Goal: Task Accomplishment & Management: Check status

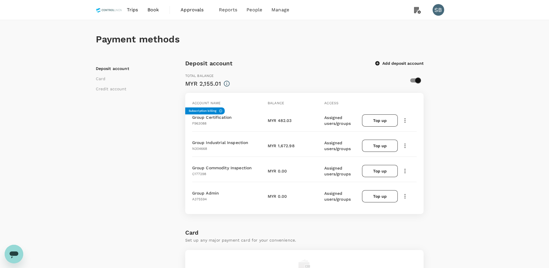
click at [156, 9] on span "Book" at bounding box center [154, 9] width 12 height 7
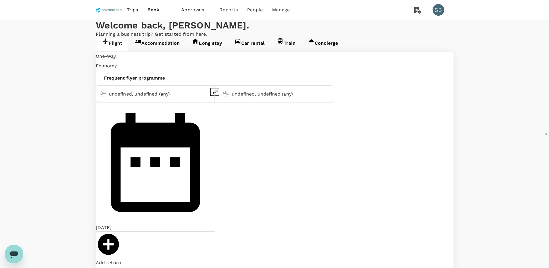
type input "Kuala Namu Intl (KNO)"
type input "Kuala Lumpur Intl (KUL)"
click at [194, 12] on span "Approvals" at bounding box center [195, 9] width 29 height 7
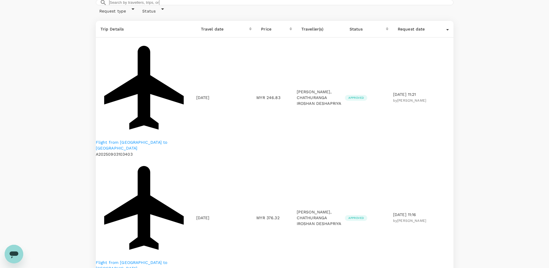
scroll to position [109, 0]
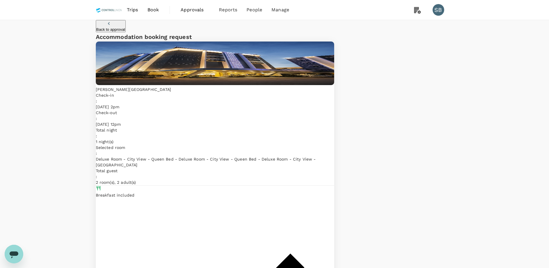
click at [188, 7] on span "Approvals" at bounding box center [195, 9] width 29 height 7
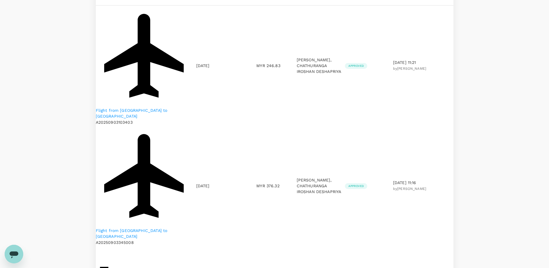
scroll to position [73, 0]
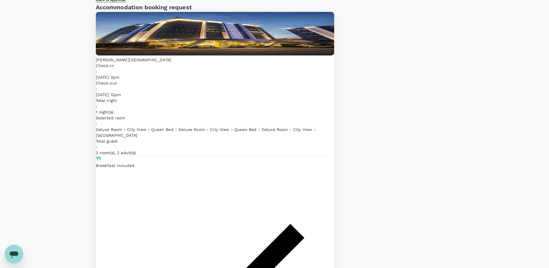
scroll to position [53, 0]
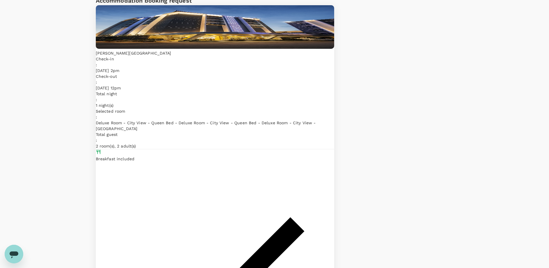
scroll to position [0, 0]
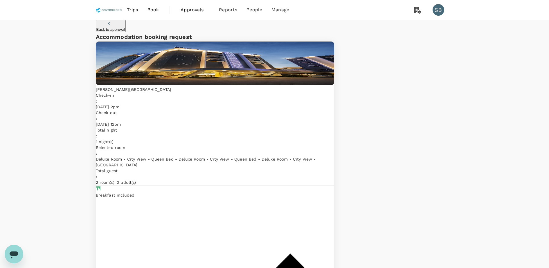
drag, startPoint x: 200, startPoint y: 9, endPoint x: 208, endPoint y: 17, distance: 11.7
click at [200, 9] on span "Approvals" at bounding box center [195, 9] width 29 height 7
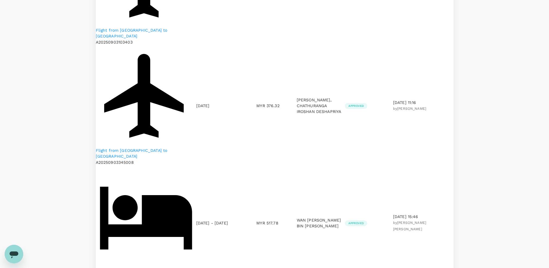
scroll to position [146, 0]
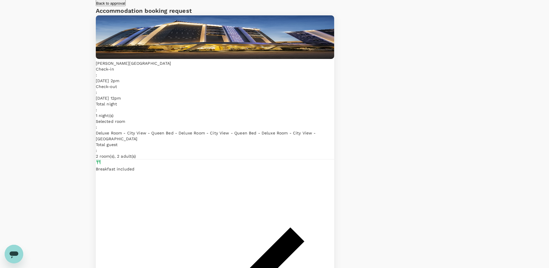
scroll to position [47, 0]
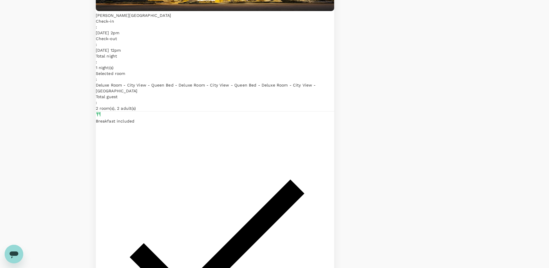
scroll to position [0, 0]
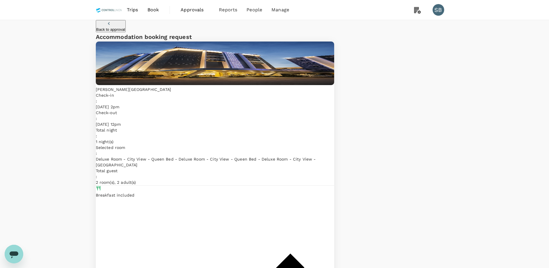
click at [181, 7] on span "Approvals" at bounding box center [195, 9] width 29 height 7
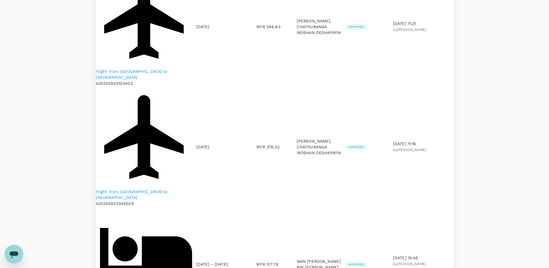
scroll to position [110, 0]
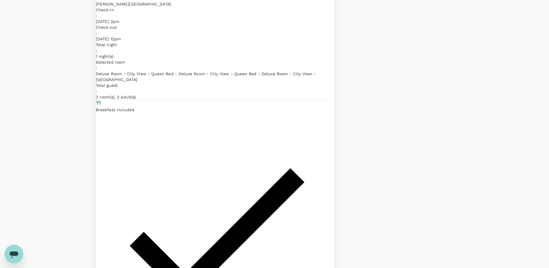
drag, startPoint x: 417, startPoint y: 227, endPoint x: 459, endPoint y: 222, distance: 43.1
drag, startPoint x: 459, startPoint y: 222, endPoint x: 440, endPoint y: 227, distance: 20.2
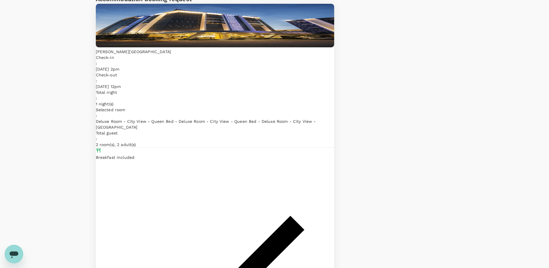
scroll to position [0, 0]
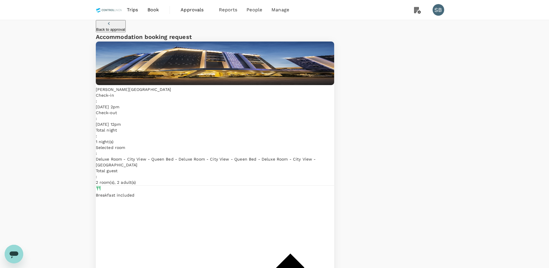
click at [180, 12] on link "Approvals 0" at bounding box center [195, 10] width 38 height 20
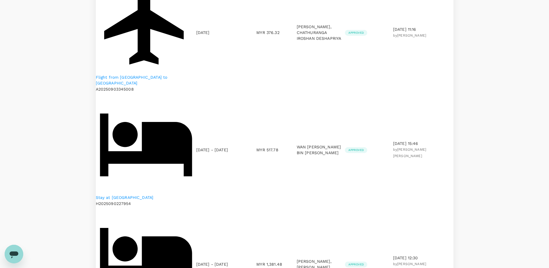
scroll to position [218, 0]
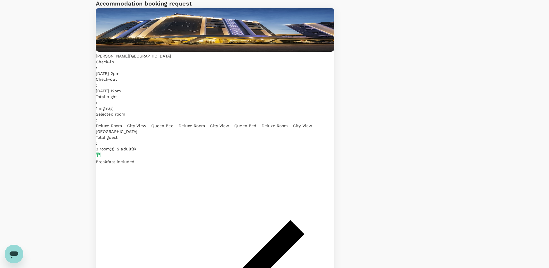
scroll to position [47, 0]
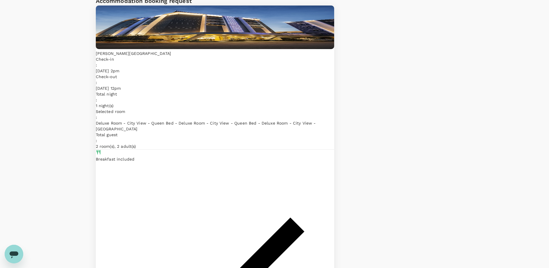
scroll to position [0, 0]
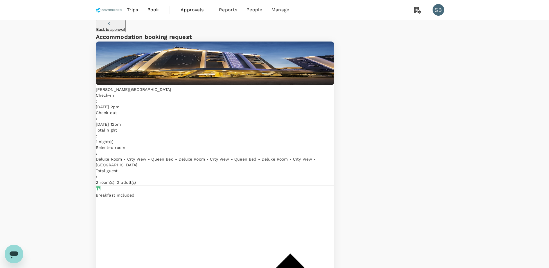
click at [195, 10] on span "Approvals" at bounding box center [195, 9] width 29 height 7
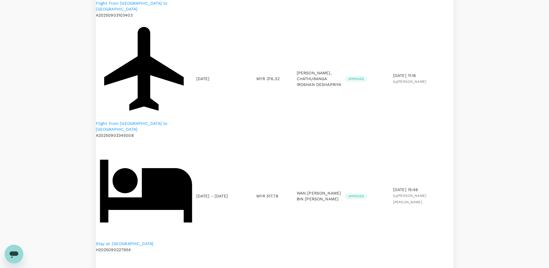
scroll to position [182, 0]
